Goal: Transaction & Acquisition: Purchase product/service

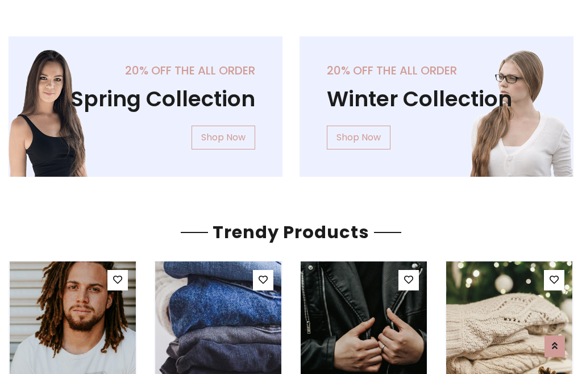
scroll to position [58, 0]
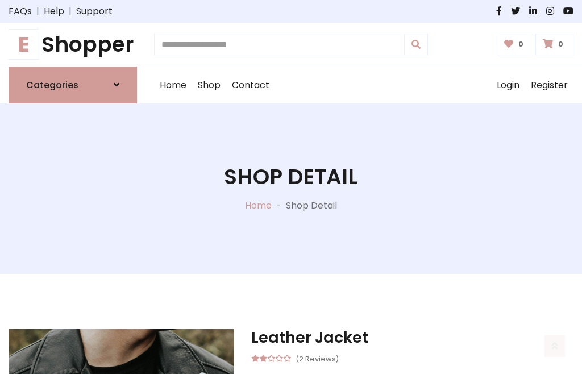
click at [73, 44] on h1 "E Shopper" at bounding box center [73, 45] width 128 height 26
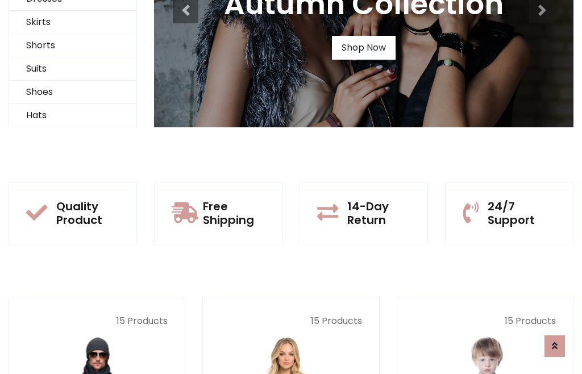
scroll to position [110, 0]
